Goal: Find contact information: Find contact information

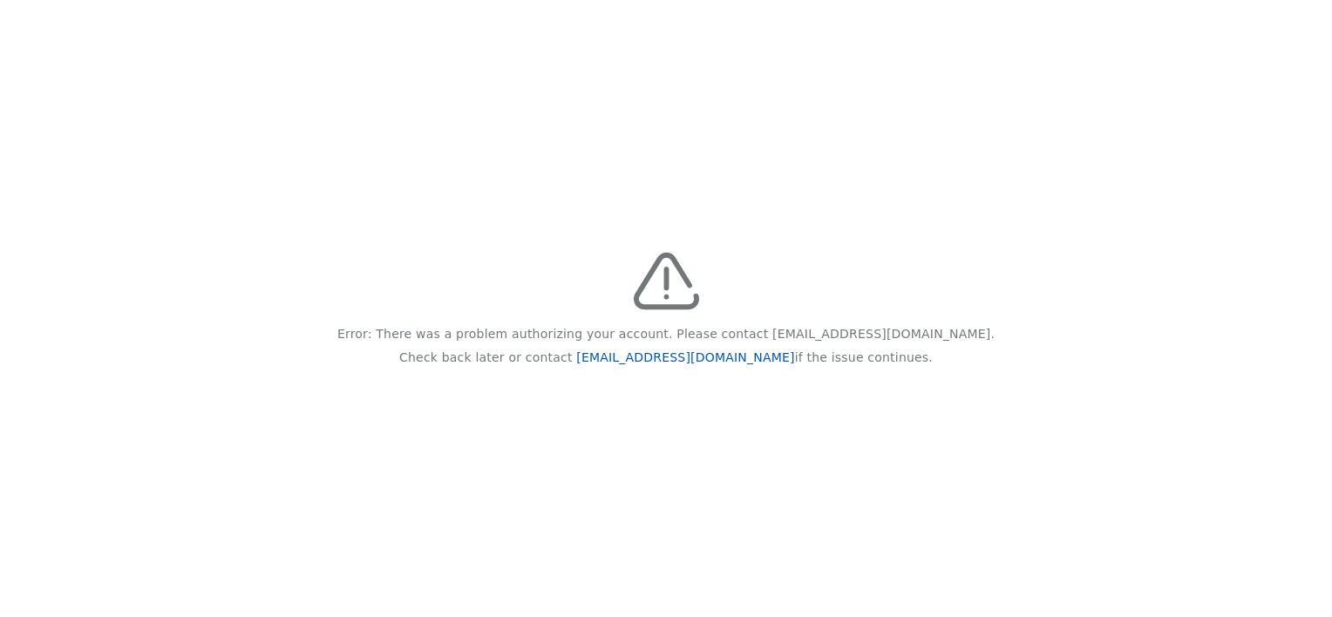
click at [657, 359] on link "[EMAIL_ADDRESS][DOMAIN_NAME]" at bounding box center [685, 357] width 218 height 14
